Goal: Task Accomplishment & Management: Complete application form

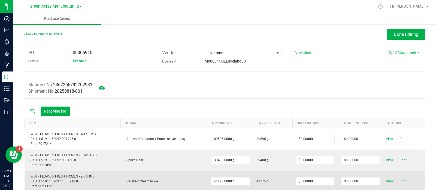
scroll to position [106, 0]
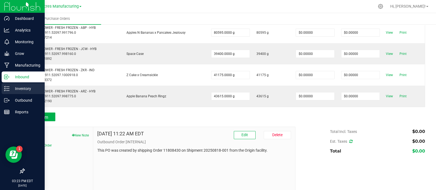
click at [8, 90] on icon at bounding box center [6, 88] width 5 height 5
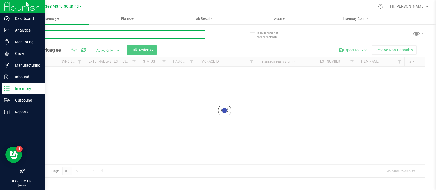
click at [66, 35] on input "text" at bounding box center [114, 34] width 181 height 8
paste input "LRV-JUN25BCT01-P3/P4"
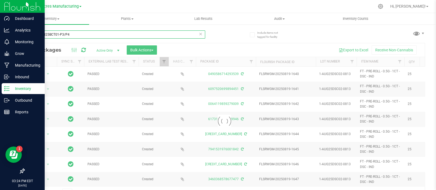
type input "LRV-JUN25BCT01-P3/P4"
drag, startPoint x: 66, startPoint y: 35, endPoint x: 233, endPoint y: 44, distance: 166.6
click at [233, 44] on div at bounding box center [224, 121] width 400 height 156
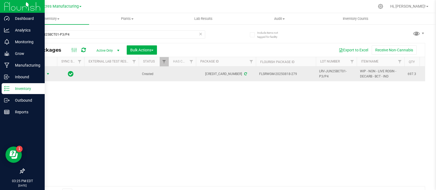
click at [41, 73] on span "Action" at bounding box center [37, 74] width 15 height 8
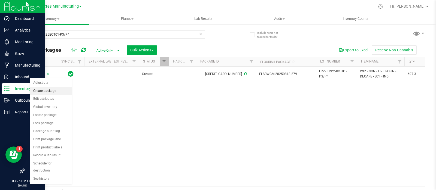
click at [50, 92] on li "Create package" at bounding box center [51, 91] width 42 height 8
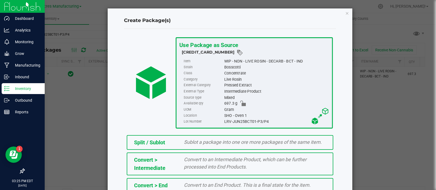
scroll to position [74, 0]
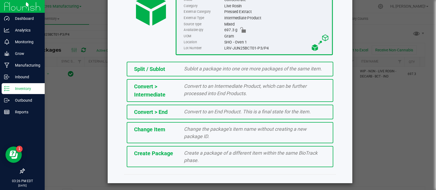
click at [175, 153] on div "Create Package" at bounding box center [155, 153] width 50 height 8
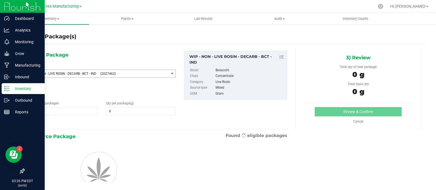
type input "0.0000"
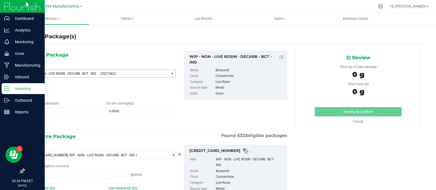
click at [147, 74] on span "(2027462)" at bounding box center [133, 74] width 66 height 4
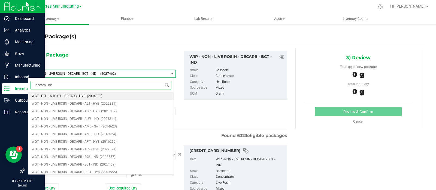
type input "decarb - bct"
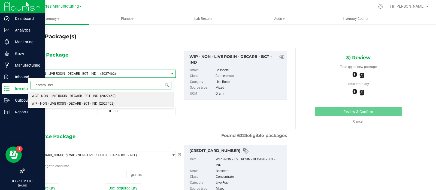
click at [85, 95] on span "WGT - NON - LIVE ROSIN - DECARB - BCT - IND" at bounding box center [65, 96] width 67 height 4
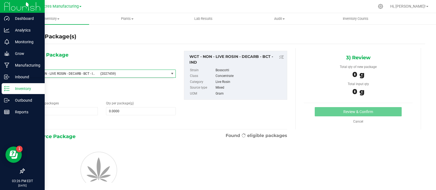
scroll to position [123736, 0]
type input "0.0000"
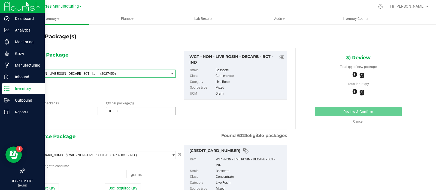
click at [116, 114] on div "1) New Package Select Item WGT - NON - LIVE ROSIN - DECARB - BCT - IND (2027459…" at bounding box center [102, 89] width 156 height 76
click at [114, 110] on span "0.0000 0" at bounding box center [141, 111] width 70 height 8
type input "0.0000"
click at [142, 109] on input "0.0000" at bounding box center [140, 112] width 69 height 8
paste input "627.7"
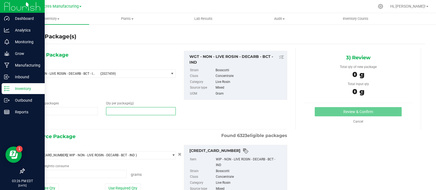
type input "627.7"
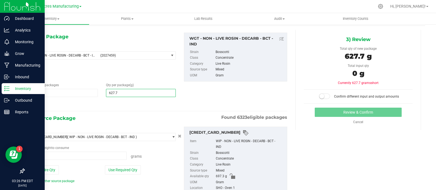
scroll to position [19, 0]
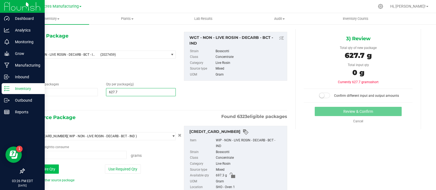
type input "627.7000"
click at [54, 169] on button "Use Entire Qty" at bounding box center [43, 169] width 31 height 9
type input "697.3000 g"
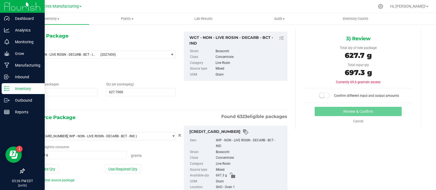
click at [320, 94] on span at bounding box center [324, 95] width 11 height 5
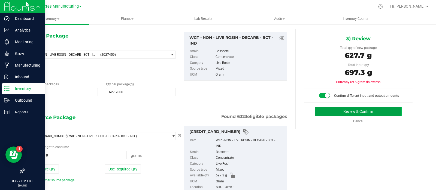
click at [325, 111] on button "Review & Confirm" at bounding box center [358, 111] width 87 height 9
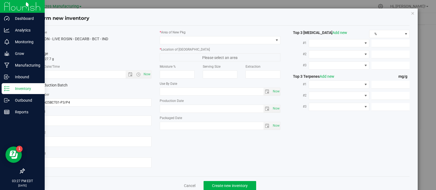
type textarea "LH-JUN25BCT01-Vapes / LH-JUL25BCT02-Vapes"
click at [144, 75] on span "Now" at bounding box center [146, 75] width 9 height 8
type input "[DATE] 3:27 PM"
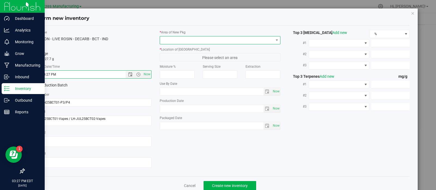
click at [173, 37] on span at bounding box center [217, 40] width 114 height 8
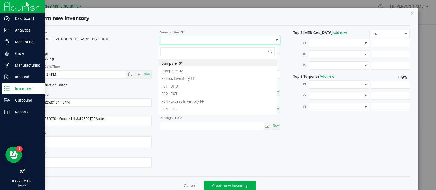
scroll to position [8, 119]
click at [178, 84] on li "F01 - SHO" at bounding box center [217, 86] width 119 height 8
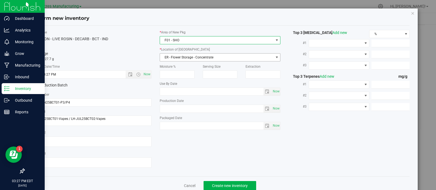
click at [184, 58] on span "ER - Flower Storage - Concentrate" at bounding box center [217, 58] width 114 height 8
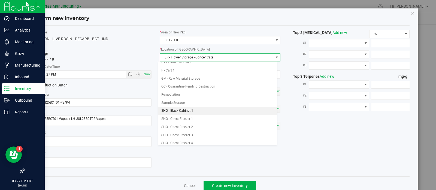
scroll to position [69, 0]
click at [189, 109] on li "SHO - Black Cabinet 1" at bounding box center [217, 110] width 119 height 8
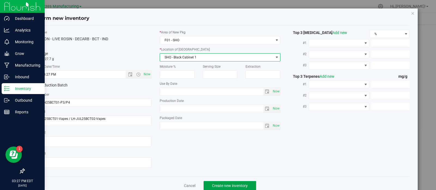
click at [210, 184] on button "Create new inventory" at bounding box center [229, 185] width 53 height 9
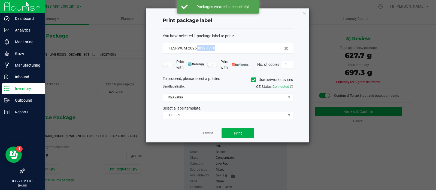
drag, startPoint x: 220, startPoint y: 47, endPoint x: 197, endPoint y: 51, distance: 24.1
click at [197, 51] on div "FLSRWGM-20250819-1718" at bounding box center [228, 48] width 130 height 11
copy span "0819-1718"
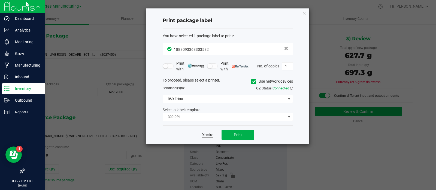
click at [210, 134] on link "Dismiss" at bounding box center [208, 135] width 12 height 5
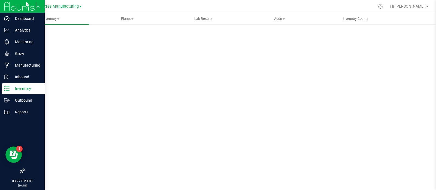
scroll to position [4, 0]
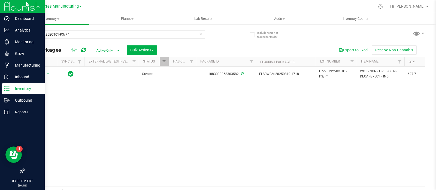
click at [85, 51] on icon at bounding box center [83, 49] width 5 height 5
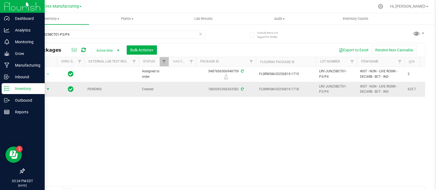
click at [48, 88] on span "select" at bounding box center [48, 89] width 4 height 4
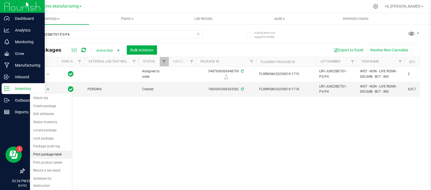
click at [46, 152] on li "Print package label" at bounding box center [51, 155] width 42 height 8
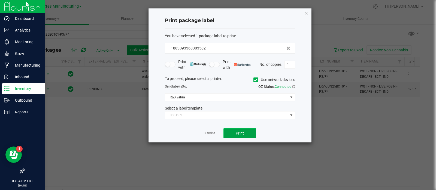
click at [233, 132] on button "Print" at bounding box center [239, 134] width 33 height 10
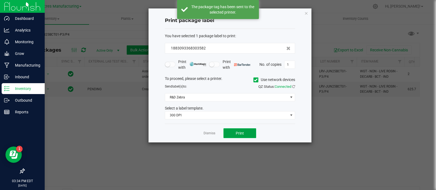
click at [233, 132] on button "Print" at bounding box center [239, 134] width 33 height 10
click at [207, 134] on link "Dismiss" at bounding box center [209, 133] width 12 height 5
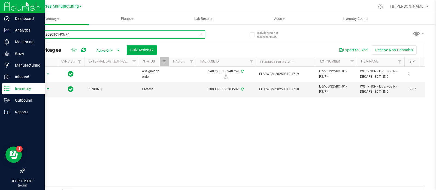
click at [104, 37] on input "LRV-JUN25BCT01-P3/P4" at bounding box center [114, 34] width 181 height 8
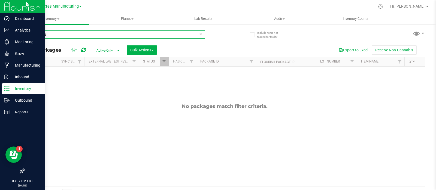
click at [104, 37] on input "814-1283" at bounding box center [114, 34] width 181 height 8
click at [104, 37] on input "814-334" at bounding box center [114, 34] width 181 height 8
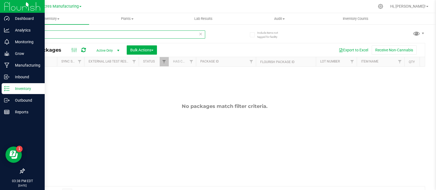
click at [104, 37] on input "814-334" at bounding box center [114, 34] width 181 height 8
click at [104, 37] on input "604-1454" at bounding box center [114, 34] width 181 height 8
click at [104, 37] on input "814-1284" at bounding box center [114, 34] width 181 height 8
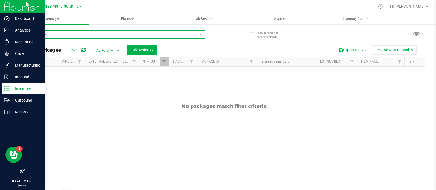
click at [104, 37] on input "814-1284" at bounding box center [114, 34] width 181 height 8
drag, startPoint x: 60, startPoint y: 36, endPoint x: 8, endPoint y: 30, distance: 52.6
click at [8, 30] on div "Dashboard Analytics Monitoring Grow Manufacturing Inbound Inventory Outbound Re…" at bounding box center [218, 95] width 436 height 190
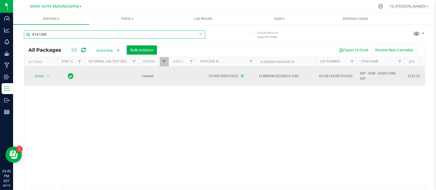
type input "814-1289"
click at [32, 81] on td "Action Action Adjust qty Create package Edit attributes Global inventory Locate…" at bounding box center [40, 76] width 33 height 19
click at [42, 77] on span "Action" at bounding box center [37, 76] width 15 height 8
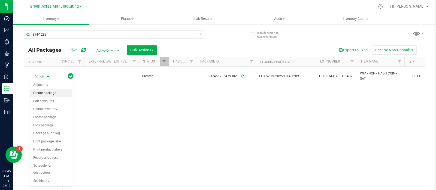
click at [48, 93] on li "Create package" at bounding box center [51, 93] width 42 height 8
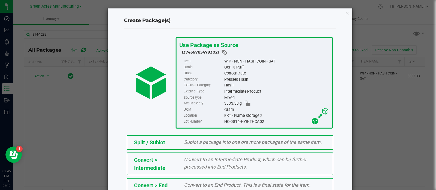
scroll to position [74, 0]
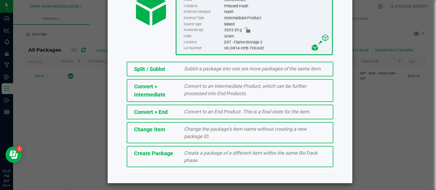
click at [160, 154] on span "Create Package" at bounding box center [153, 153] width 39 height 7
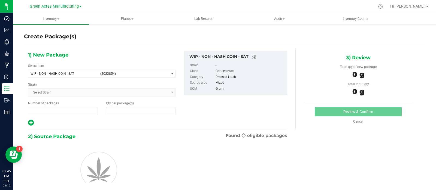
type input "1"
type input "0.0000"
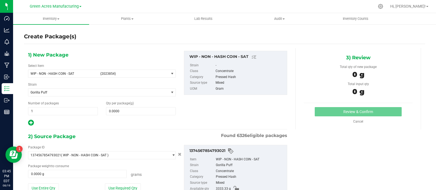
scroll to position [38, 0]
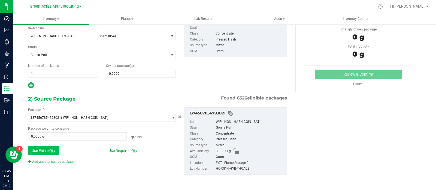
click at [43, 149] on button "Use Entire Qty" at bounding box center [43, 150] width 31 height 9
type input "3333.3300 g"
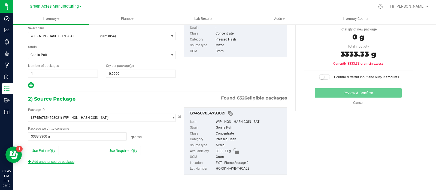
click at [52, 163] on link "Add another source package" at bounding box center [51, 162] width 46 height 4
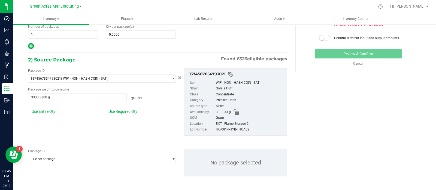
scroll to position [78, 0]
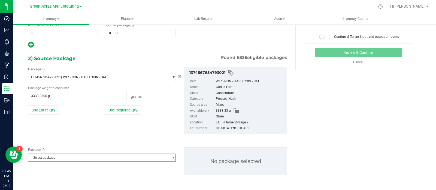
click at [54, 155] on span "Select package" at bounding box center [98, 158] width 140 height 8
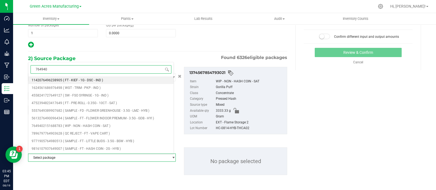
type input "7649402"
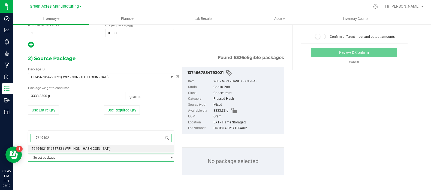
click at [54, 149] on span "7649402151688783" at bounding box center [47, 149] width 30 height 4
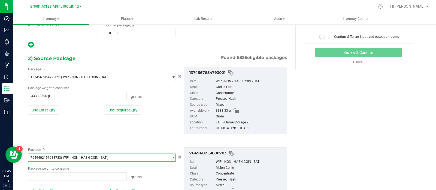
scroll to position [37374, 0]
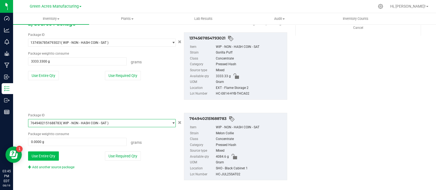
click at [44, 157] on button "Use Entire Qty" at bounding box center [43, 156] width 31 height 9
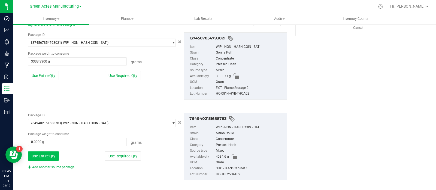
type input "4084.6000 g"
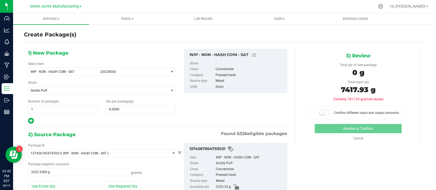
scroll to position [1, 0]
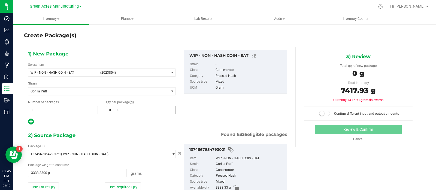
click at [120, 111] on span "0.0000 0" at bounding box center [141, 110] width 70 height 8
type input "7417.93"
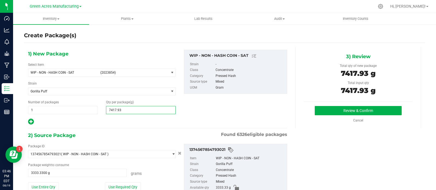
scroll to position [118, 0]
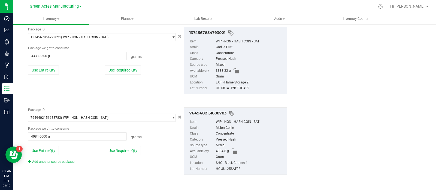
type input "7,417.9300"
click at [224, 167] on div "HC-JUL25SAT02" at bounding box center [250, 169] width 68 height 6
click at [224, 168] on div "HC-JUL25SAT02" at bounding box center [250, 169] width 68 height 6
copy div "HC-JUL25SAT02"
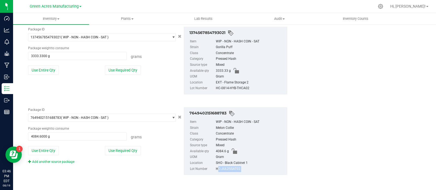
scroll to position [0, 0]
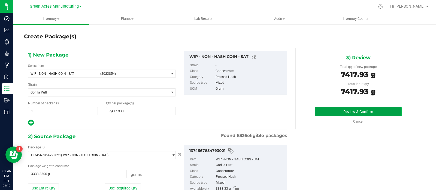
click at [368, 112] on button "Review & Confirm" at bounding box center [358, 111] width 87 height 9
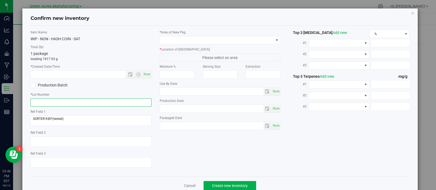
click at [94, 104] on input "text" at bounding box center [90, 103] width 121 height 8
paste input "HC-JUL25SAT02"
type input "HC-JUL25SAT02"
click at [144, 75] on span "Now" at bounding box center [146, 75] width 9 height 8
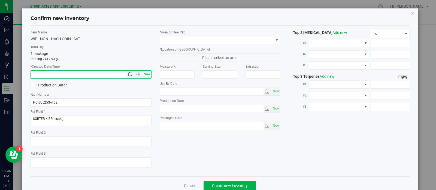
type input "[DATE] 3:46 PM"
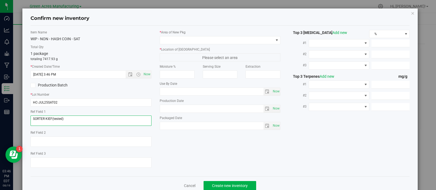
drag, startPoint x: 66, startPoint y: 118, endPoint x: 38, endPoint y: 115, distance: 28.5
click at [38, 115] on div "Ref Field 1" at bounding box center [90, 118] width 121 height 18
click at [32, 114] on div "Ref Field 1" at bounding box center [90, 118] width 121 height 18
drag, startPoint x: 68, startPoint y: 118, endPoint x: 27, endPoint y: 116, distance: 41.2
click at [26, 116] on div "Item Name WIP - NON - HASH COIN - SAT Total Qty 1 package totaling 7417.93 g * …" at bounding box center [90, 101] width 129 height 142
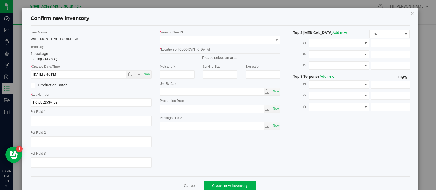
click at [203, 39] on span at bounding box center [217, 40] width 114 height 8
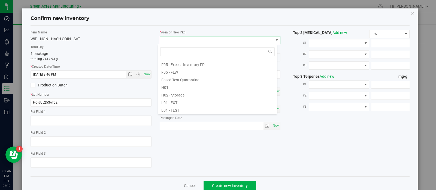
scroll to position [60, 0]
click at [193, 92] on li "H02 - Storage" at bounding box center [217, 94] width 119 height 8
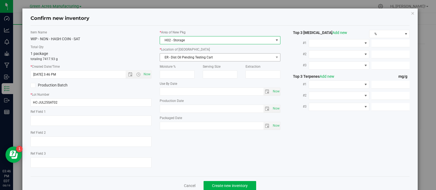
click at [193, 57] on span "ER - Dist Oil Pending Testing Cart" at bounding box center [217, 58] width 114 height 8
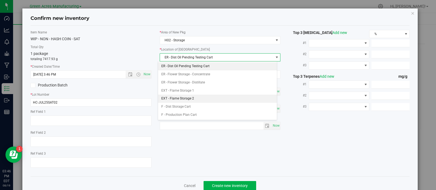
click at [194, 96] on li "EXT - Flame Storage 2" at bounding box center [217, 99] width 119 height 8
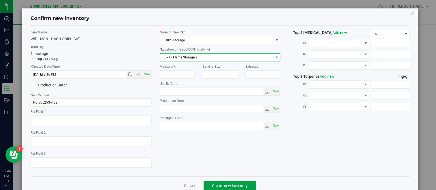
click at [213, 184] on button "Create new inventory" at bounding box center [229, 185] width 53 height 9
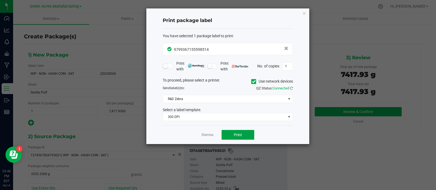
click at [232, 132] on button "Print" at bounding box center [237, 135] width 33 height 10
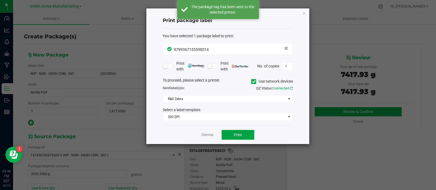
click at [232, 132] on button "Print" at bounding box center [237, 135] width 33 height 10
click at [208, 133] on link "Dismiss" at bounding box center [208, 135] width 12 height 5
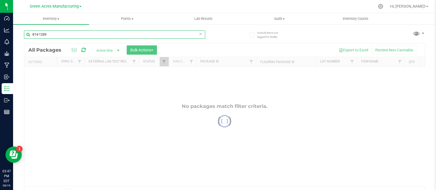
click at [77, 38] on input "814-1289" at bounding box center [114, 34] width 181 height 8
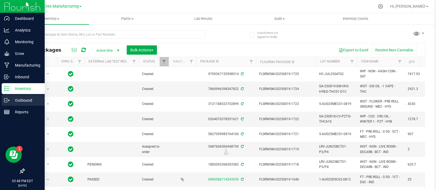
click at [12, 98] on p "Outbound" at bounding box center [26, 100] width 33 height 7
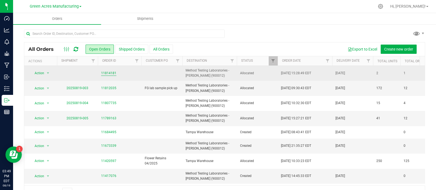
click at [111, 73] on link "11814181" at bounding box center [108, 73] width 15 height 5
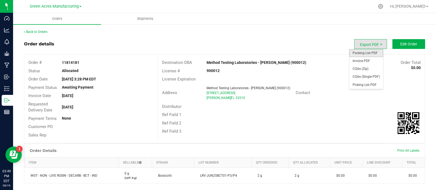
click at [359, 54] on span "Packing List PDF" at bounding box center [366, 53] width 34 height 8
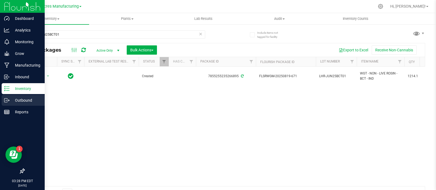
click at [16, 99] on p "Outbound" at bounding box center [26, 100] width 33 height 7
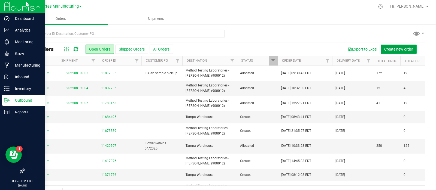
click at [384, 50] on span "Create new order" at bounding box center [398, 49] width 29 height 4
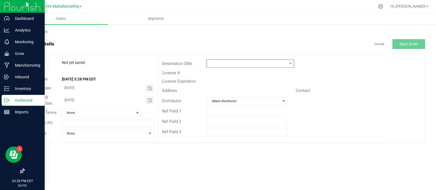
click at [230, 63] on span at bounding box center [247, 64] width 80 height 8
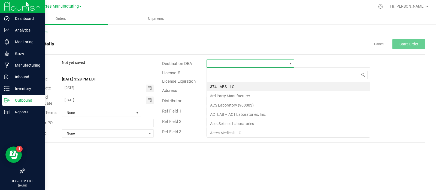
scroll to position [8, 87]
type input "eth"
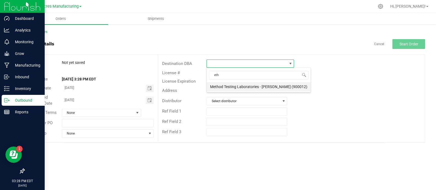
click at [228, 90] on li "Method Testing Laboratories - [PERSON_NAME] (900012)" at bounding box center [259, 86] width 104 height 9
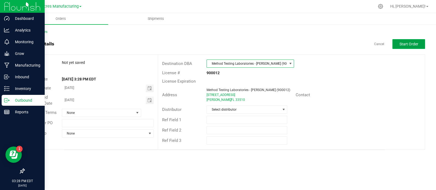
click at [407, 43] on span "Start Order" at bounding box center [408, 44] width 19 height 4
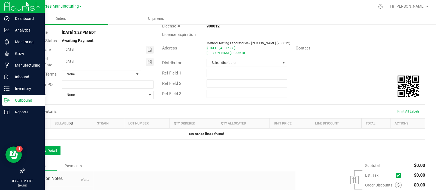
scroll to position [48, 0]
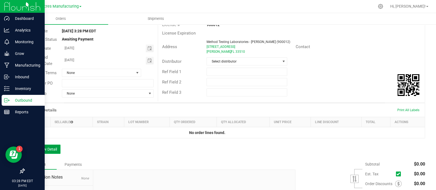
click at [39, 147] on button "Add New Detail" at bounding box center [42, 149] width 36 height 9
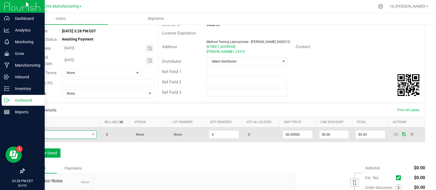
click at [61, 133] on span "NO DATA FOUND" at bounding box center [59, 135] width 62 height 8
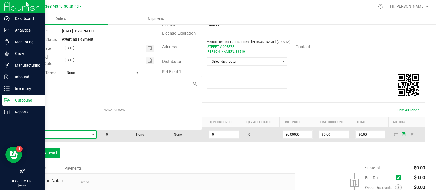
scroll to position [8, 67]
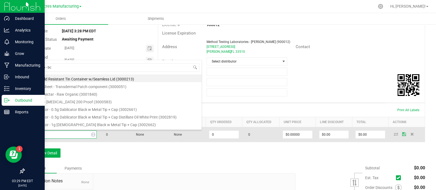
type input "decarb - bct"
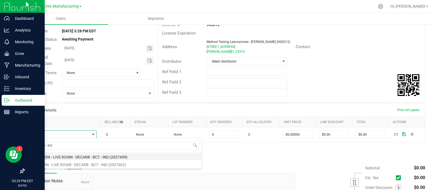
click at [63, 154] on li "WGT - NON - LIVE ROSIN - DECARB - BCT - IND (2027459)" at bounding box center [115, 157] width 174 height 8
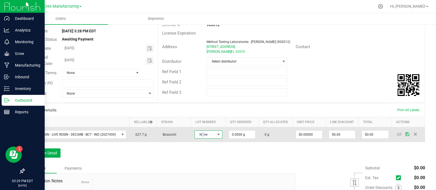
click at [202, 139] on span "None" at bounding box center [205, 135] width 20 height 8
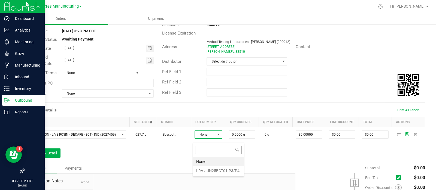
scroll to position [8, 27]
click at [202, 169] on li "LRV-JUN25BCT01-P3/P4" at bounding box center [218, 170] width 51 height 9
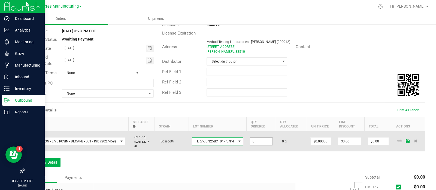
click at [258, 140] on input "0" at bounding box center [261, 142] width 22 height 8
type input "2.0000 g"
click at [405, 141] on icon at bounding box center [407, 140] width 4 height 3
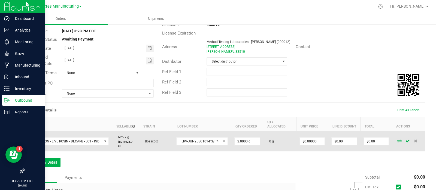
click at [397, 139] on icon at bounding box center [399, 140] width 4 height 3
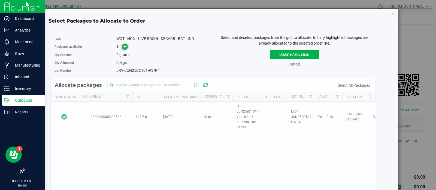
click at [124, 48] on icon at bounding box center [125, 46] width 4 height 4
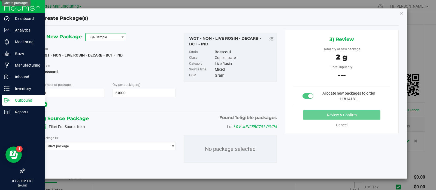
click at [117, 40] on span "QA Sample" at bounding box center [102, 37] width 33 height 8
click at [109, 62] on li "R&D Sample" at bounding box center [106, 62] width 40 height 8
click at [98, 145] on span "Select package" at bounding box center [105, 147] width 126 height 8
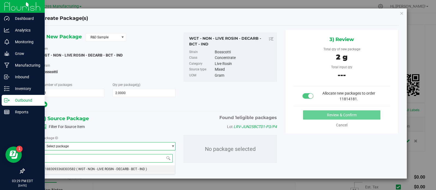
click at [96, 170] on span "( WGT - NON - LIVE ROSIN - DECARB - BCT - IND )" at bounding box center [111, 169] width 71 height 4
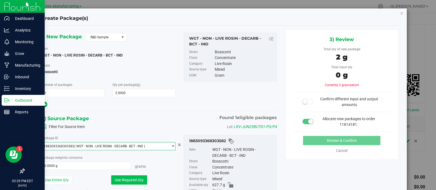
click at [135, 179] on button "Use Required Qty" at bounding box center [129, 180] width 36 height 9
type input "2.0000 g"
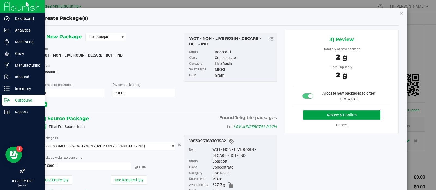
click at [311, 116] on button "Review & Confirm" at bounding box center [341, 115] width 77 height 9
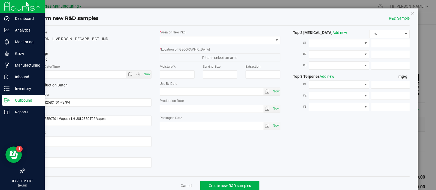
click at [100, 39] on div "WGT - NON - LIVE ROSIN - DECARB - BCT - IND" at bounding box center [90, 39] width 121 height 6
copy div "WGT - NON - LIVE ROSIN - DECARB - BCT - IND"
click at [147, 73] on span "Now" at bounding box center [146, 75] width 9 height 8
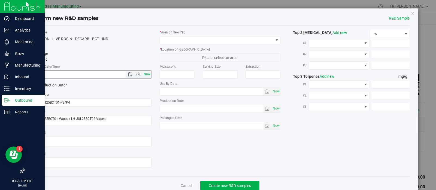
type input "8/19/2025 3:29 PM"
click at [204, 41] on span at bounding box center [217, 40] width 114 height 8
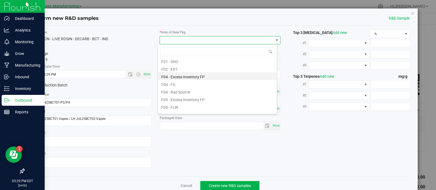
scroll to position [24, 0]
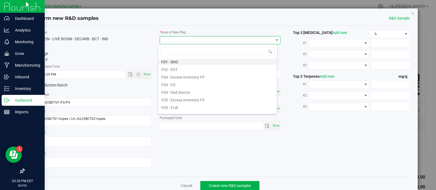
click at [186, 63] on li "F01 - SHO" at bounding box center [217, 61] width 119 height 8
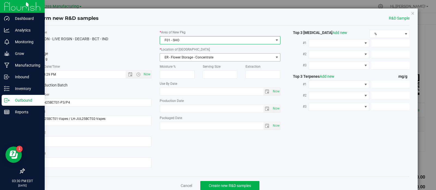
click at [193, 59] on span "ER - Flower Storage - Concentrate" at bounding box center [217, 58] width 114 height 8
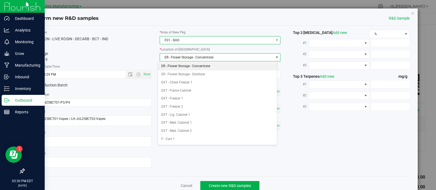
click at [170, 40] on span "F01 - SHO" at bounding box center [217, 40] width 114 height 8
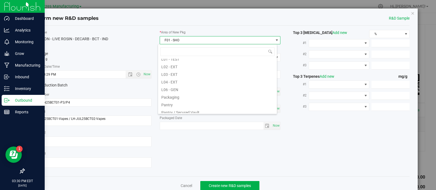
scroll to position [111, 0]
click at [182, 72] on li "L03 - EXT" at bounding box center [217, 73] width 119 height 8
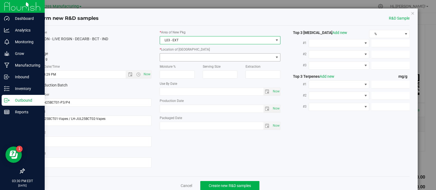
click at [186, 57] on span at bounding box center [217, 58] width 114 height 8
click at [203, 58] on span at bounding box center [217, 58] width 114 height 8
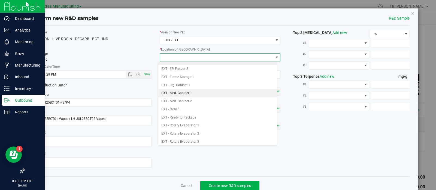
scroll to position [30, 0]
click at [214, 100] on li "EXT - Med. Cabinet 2" at bounding box center [217, 101] width 119 height 8
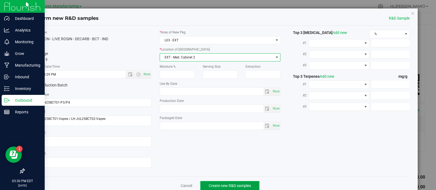
click at [215, 186] on span "Create new R&D samples" at bounding box center [230, 186] width 42 height 4
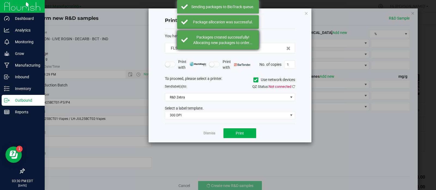
click at [230, 42] on div "Packages created successfully! Allocating new packages to order..." at bounding box center [223, 40] width 64 height 11
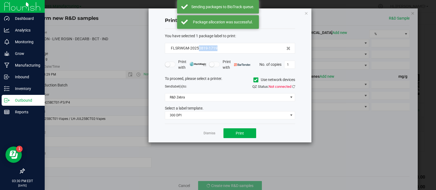
drag, startPoint x: 225, startPoint y: 48, endPoint x: 198, endPoint y: 51, distance: 27.5
click at [198, 51] on div "FLSRWGM-20250819-1719" at bounding box center [230, 48] width 130 height 11
copy span "0819-1719"
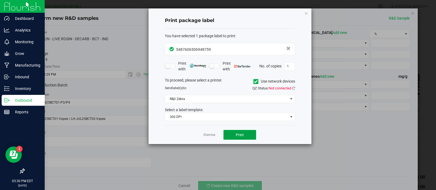
click at [235, 135] on button "Print" at bounding box center [239, 135] width 33 height 10
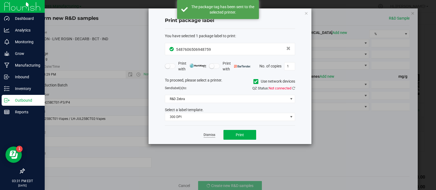
click at [207, 136] on link "Dismiss" at bounding box center [209, 135] width 12 height 5
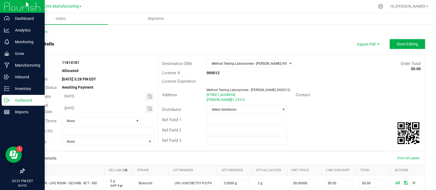
click at [71, 61] on strong "11814181" at bounding box center [70, 62] width 17 height 4
copy strong "11814181"
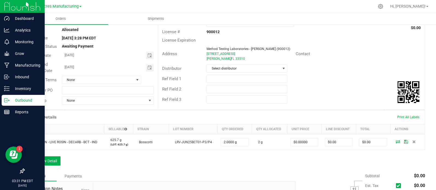
scroll to position [40, 0]
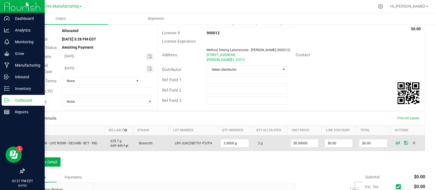
click at [191, 143] on span "LRV-JUN25BCT01-P3/P4" at bounding box center [192, 144] width 40 height 4
copy span "LRV-JUN25BCT01-P3/P4"
click at [74, 142] on span "WGT - NON - LIVE ROSIN - DECARB - BCT - IND" at bounding box center [62, 144] width 69 height 4
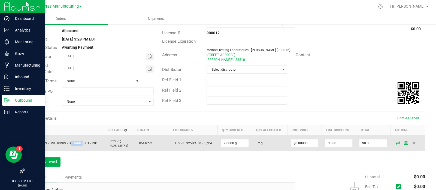
click at [74, 142] on span "WGT - NON - LIVE ROSIN - DECARB - BCT - IND" at bounding box center [62, 144] width 69 height 4
copy span "WGT - NON - LIVE ROSIN - DECARB - BCT - IND"
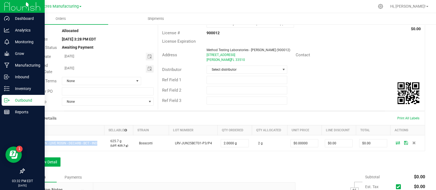
scroll to position [0, 0]
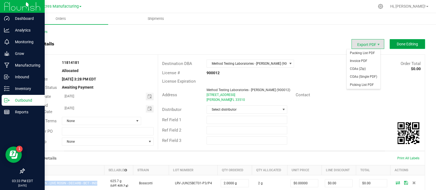
click at [396, 45] on span "Done Editing" at bounding box center [406, 44] width 21 height 4
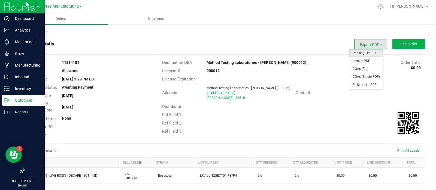
click at [369, 53] on span "Packing List PDF" at bounding box center [366, 53] width 34 height 8
